Goal: Information Seeking & Learning: Learn about a topic

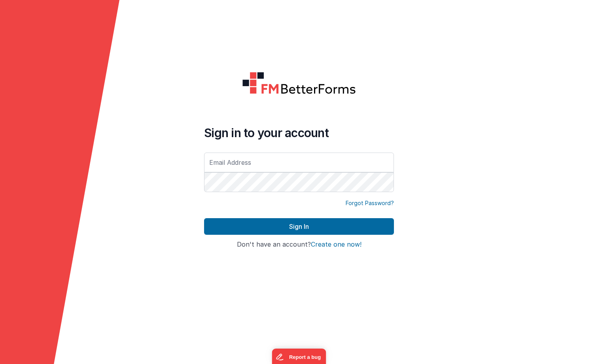
click at [0, 364] on com-1password-button at bounding box center [0, 364] width 0 height 0
type input "[EMAIL_ADDRESS][PERSON_NAME][DOMAIN_NAME]"
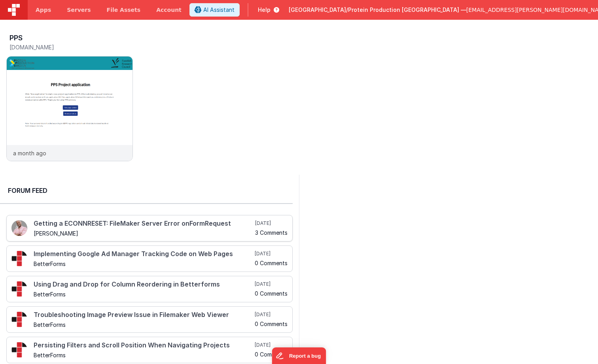
click at [154, 222] on h4 "Getting a ECONNRESET: FileMaker Server Error onFormRequest" at bounding box center [144, 223] width 220 height 7
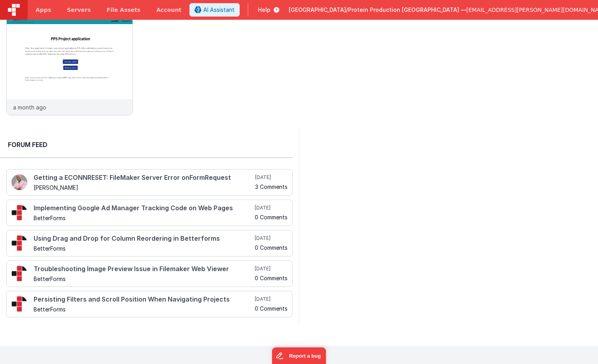
scroll to position [49, 0]
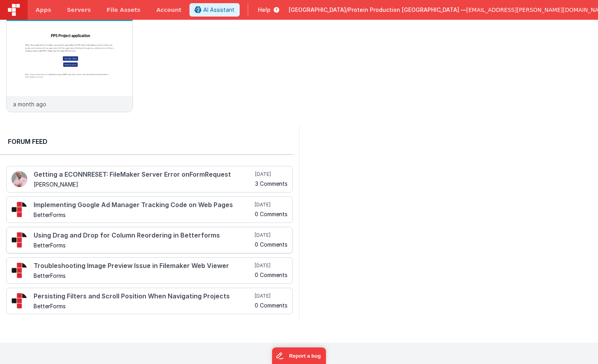
click at [169, 236] on h4 "Using Drag and Drop for Column Reordering in Betterforms" at bounding box center [143, 235] width 219 height 7
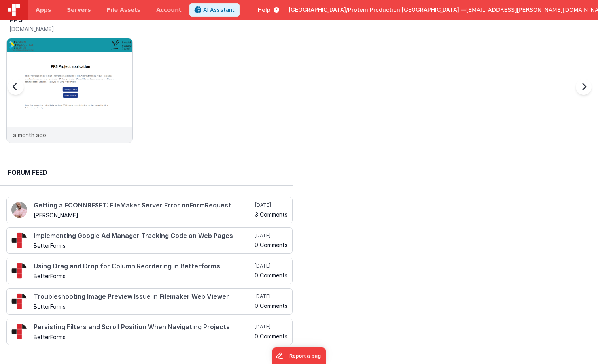
scroll to position [0, 0]
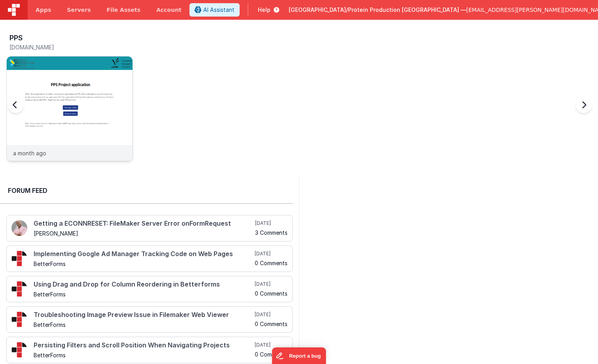
click at [54, 104] on img at bounding box center [70, 120] width 126 height 126
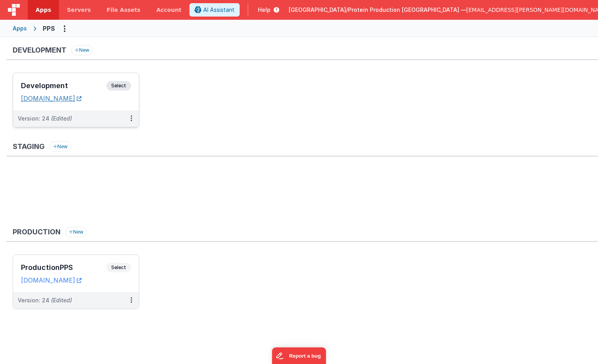
click at [76, 98] on link "[DOMAIN_NAME]" at bounding box center [51, 99] width 61 height 8
